Goal: Task Accomplishment & Management: Use online tool/utility

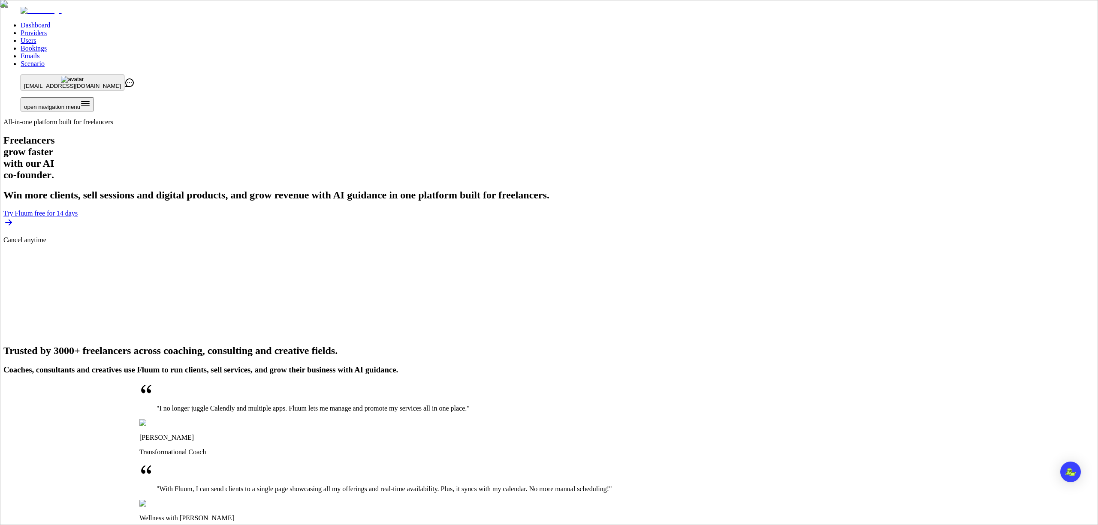
click at [47, 29] on link "Providers" at bounding box center [34, 32] width 26 height 7
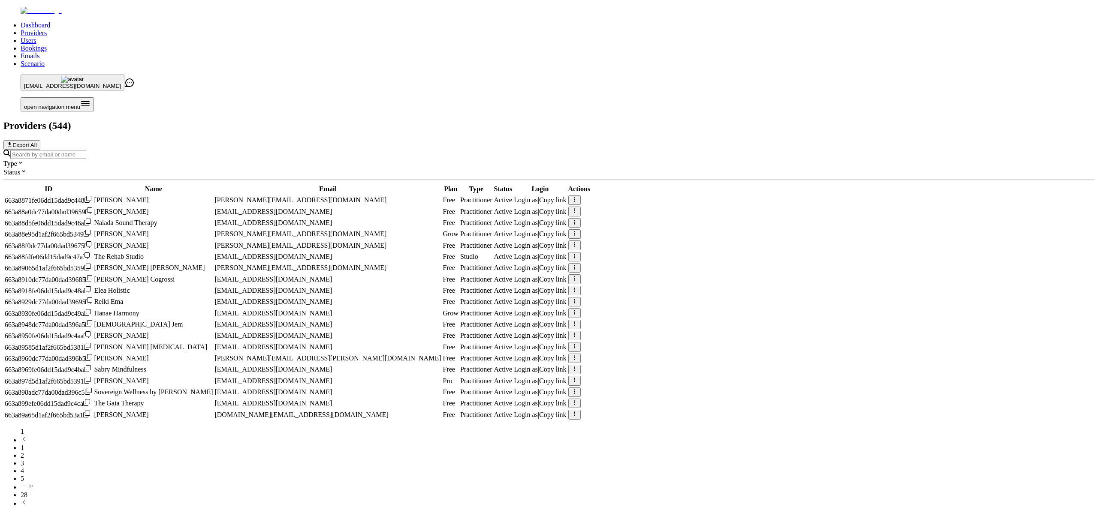
click at [418, 150] on div at bounding box center [548, 154] width 1091 height 9
click at [86, 150] on input "Search by email or name" at bounding box center [48, 154] width 76 height 9
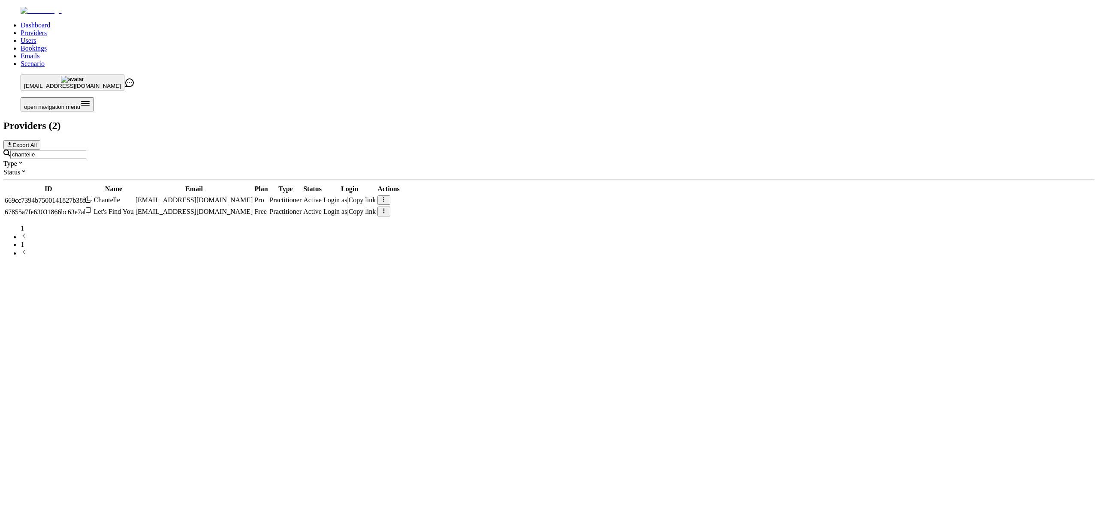
type input "chantelle"
click at [347, 196] on span "Login as" at bounding box center [335, 199] width 24 height 7
